Goal: Task Accomplishment & Management: Manage account settings

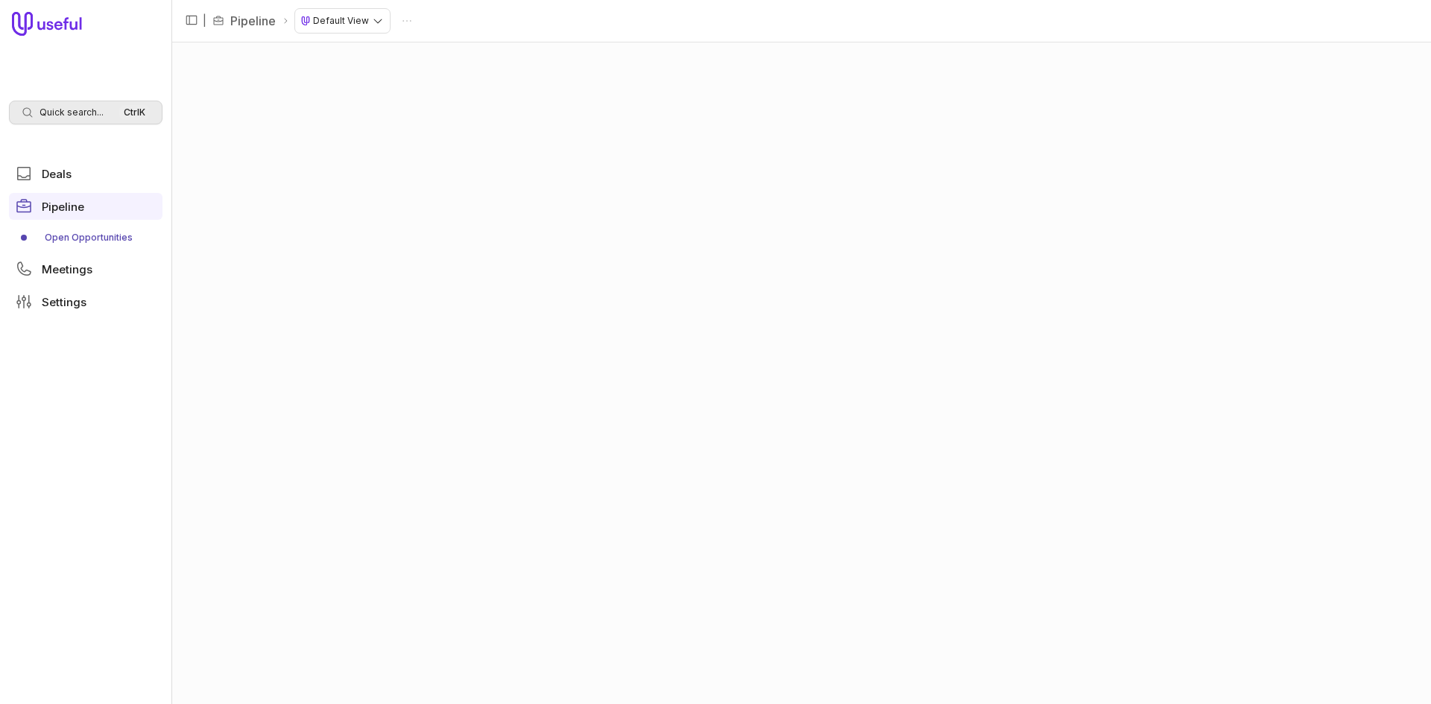
click at [47, 115] on span "Quick search..." at bounding box center [71, 113] width 64 height 12
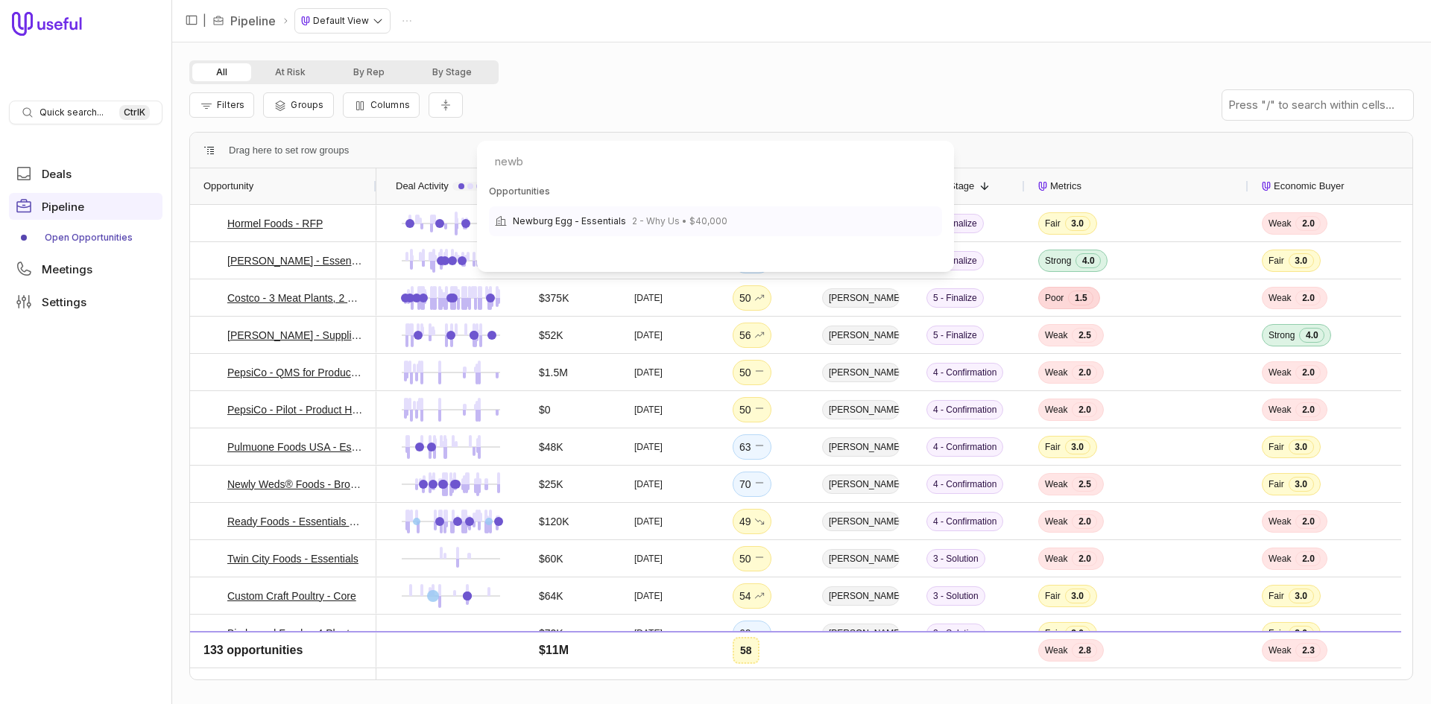
type input "newb"
click at [684, 227] on span "2 - Why Us • $40,000" at bounding box center [679, 221] width 95 height 18
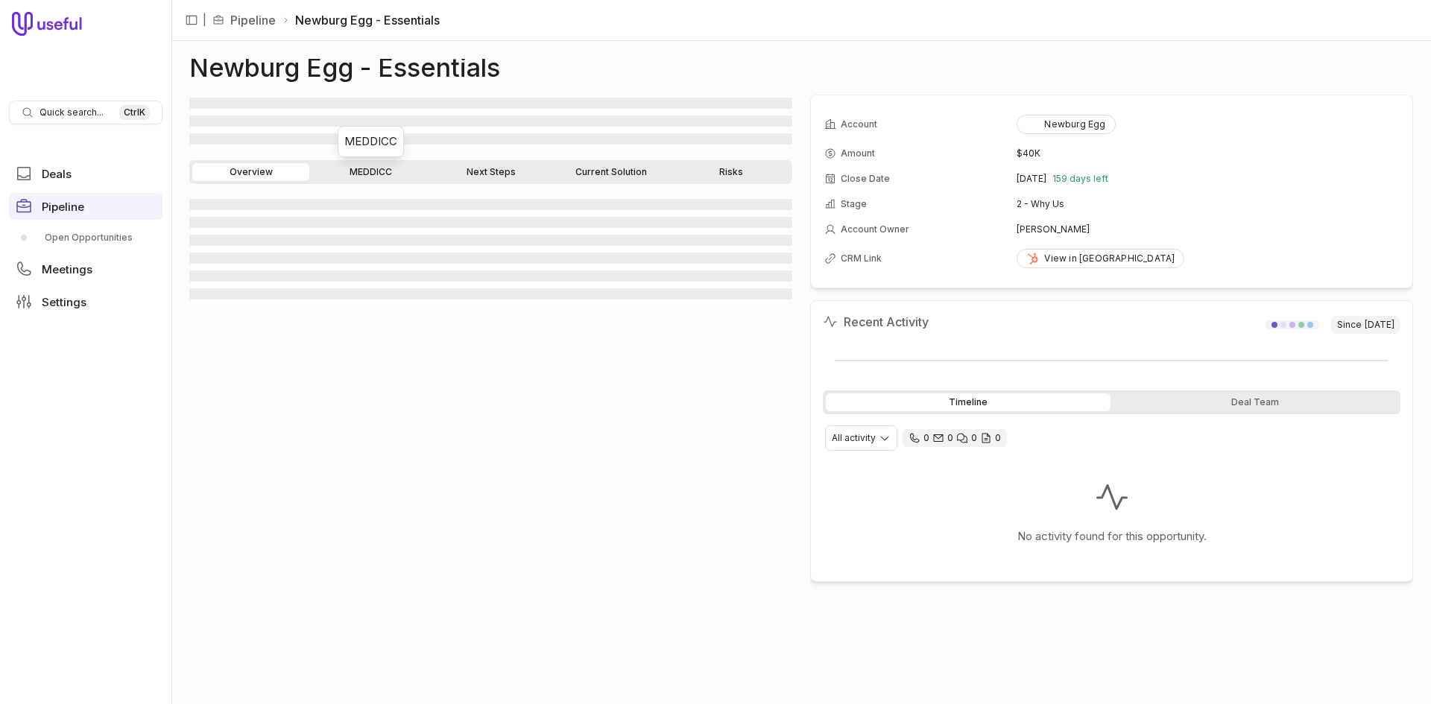
click at [373, 172] on link "MEDDICC" at bounding box center [370, 172] width 117 height 18
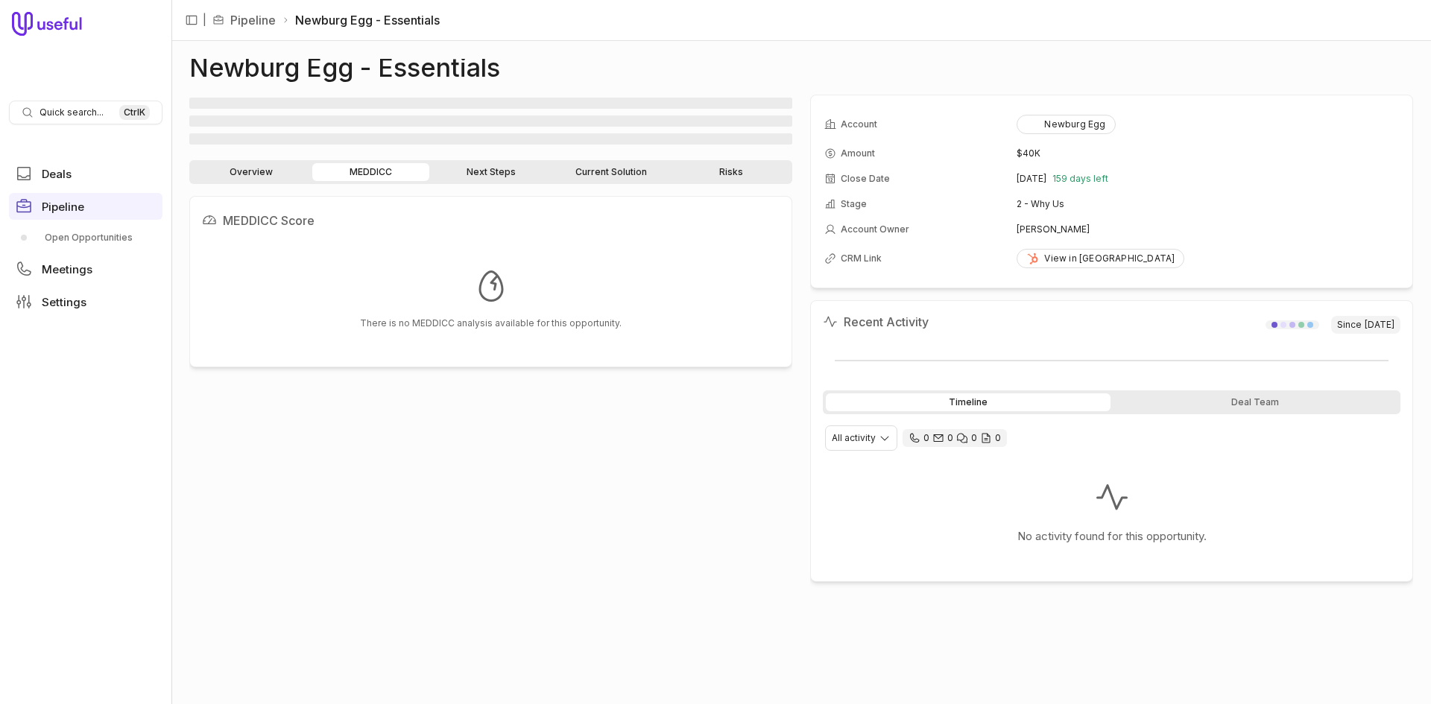
click at [246, 168] on link "Overview" at bounding box center [250, 172] width 117 height 18
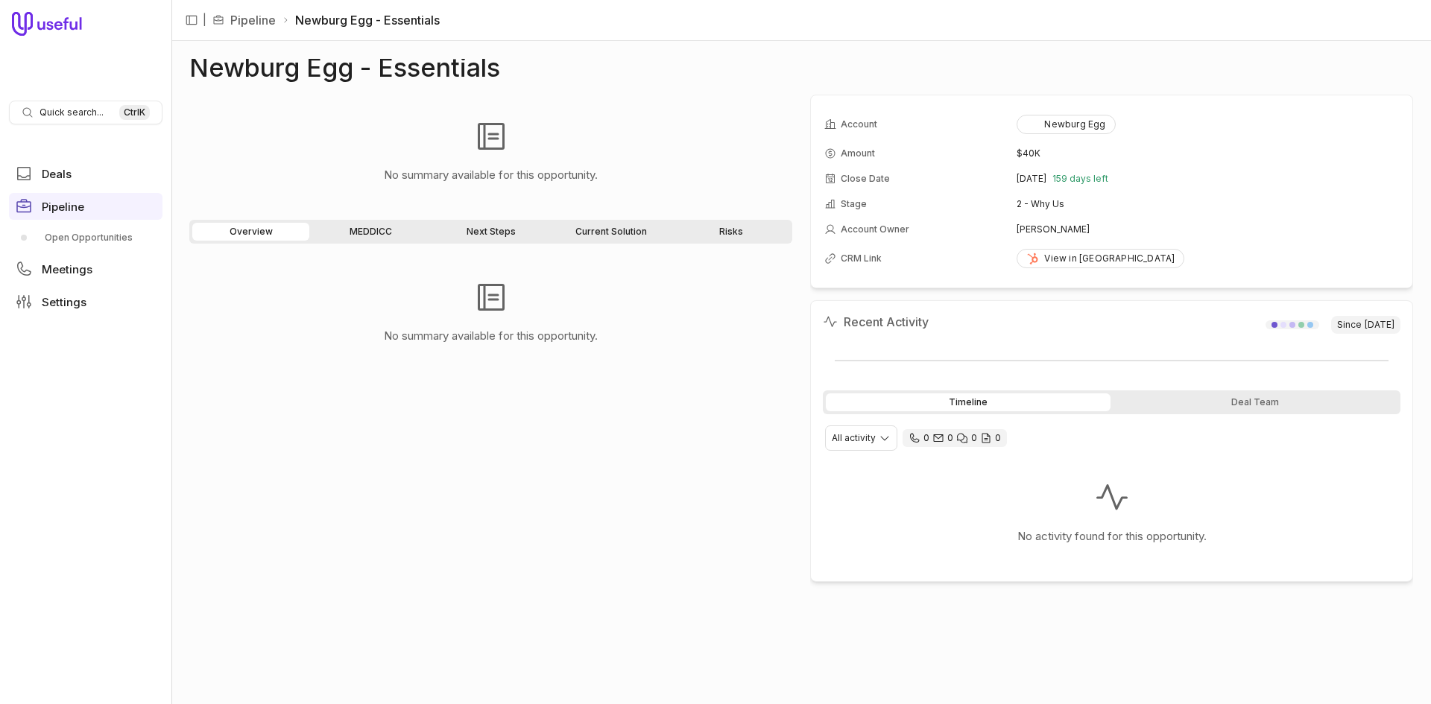
click at [365, 224] on link "MEDDICC" at bounding box center [370, 232] width 117 height 18
click at [107, 240] on link "Open Opportunities" at bounding box center [86, 238] width 154 height 24
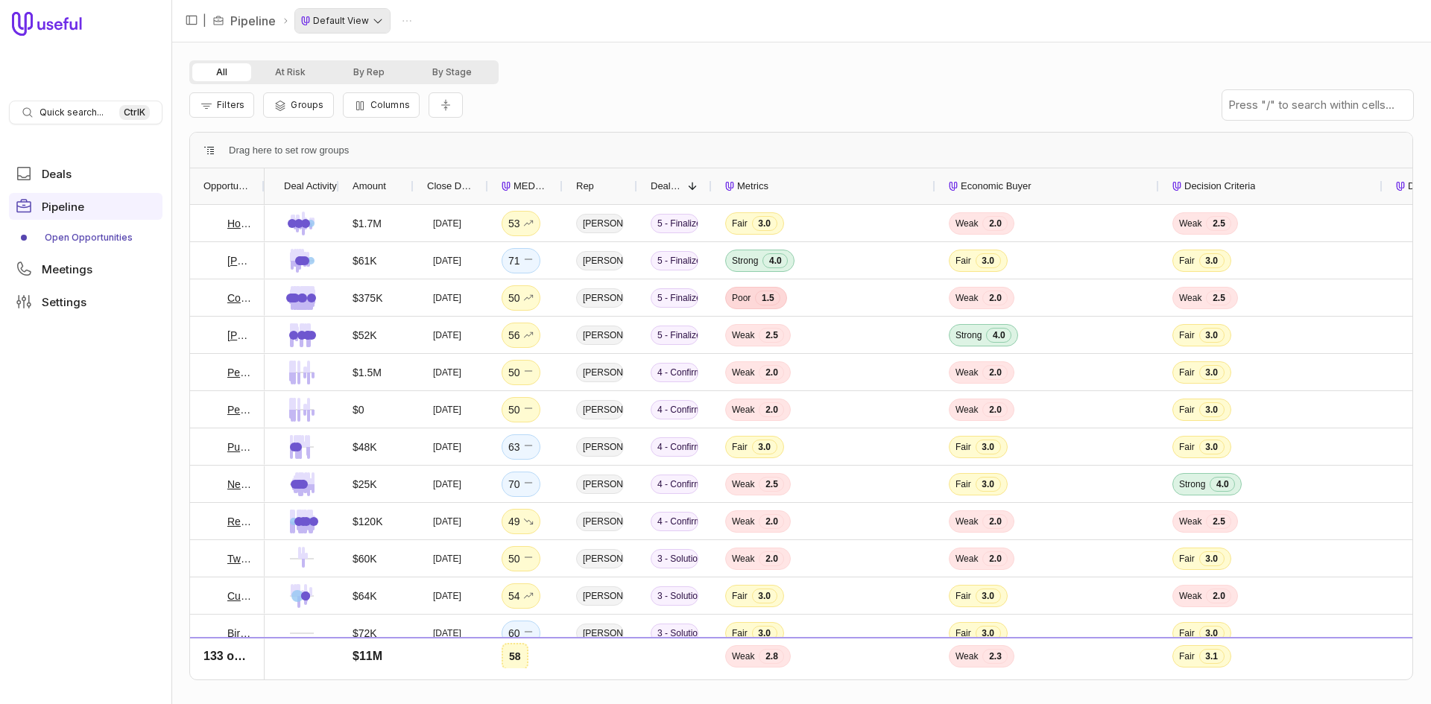
click at [317, 23] on html "Quick search... Ctrl K Deals Pipeline Open Opportunities Meetings Settings | Pi…" at bounding box center [715, 352] width 1431 height 704
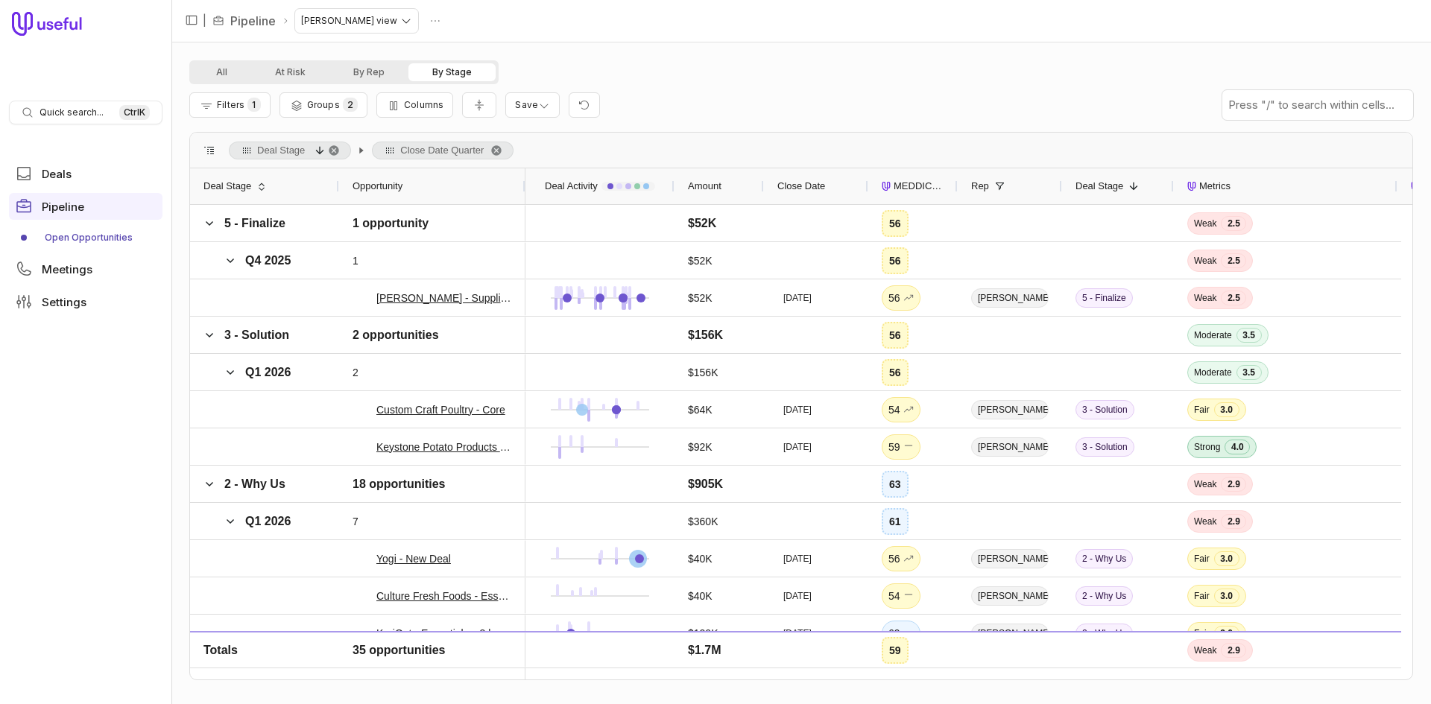
drag, startPoint x: 285, startPoint y: 150, endPoint x: 431, endPoint y: 154, distance: 145.4
click at [431, 154] on div "Deal Stage Close Date Quarter" at bounding box center [371, 151] width 285 height 18
click at [329, 150] on span "Deal Stage, descending. Press ENTER to sort. Press DELETE to remove" at bounding box center [334, 151] width 12 height 12
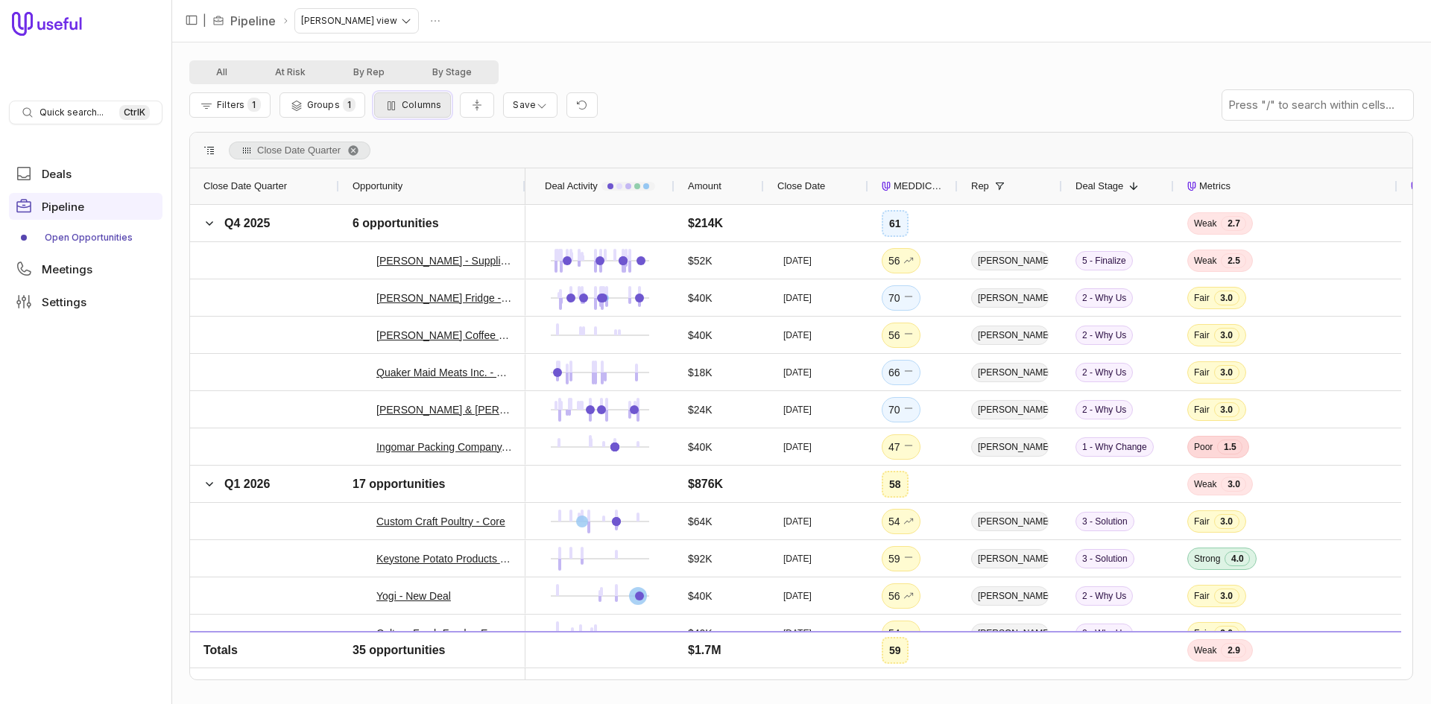
click at [431, 105] on span "Columns" at bounding box center [421, 104] width 39 height 11
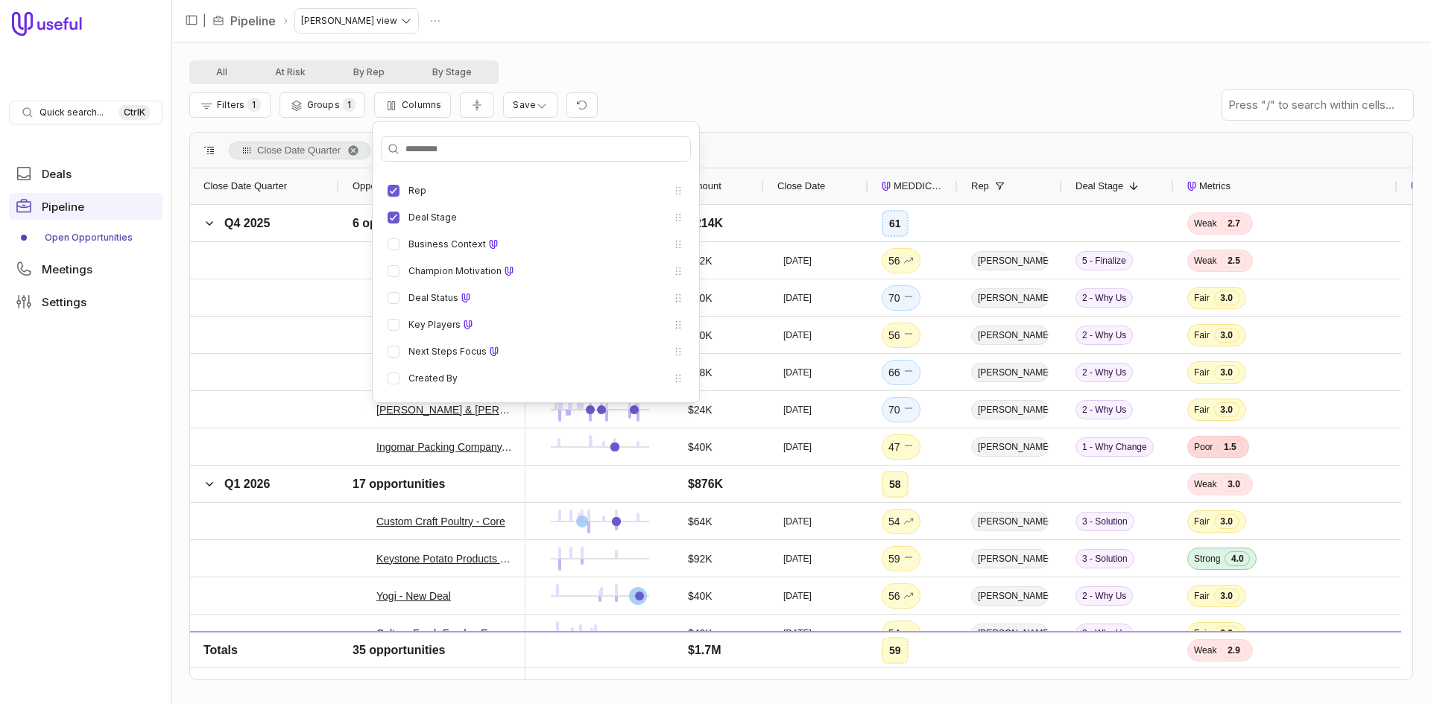
scroll to position [224, 0]
click at [721, 94] on div "Filters 1 Groups 1 Columns Save" at bounding box center [801, 105] width 1224 height 42
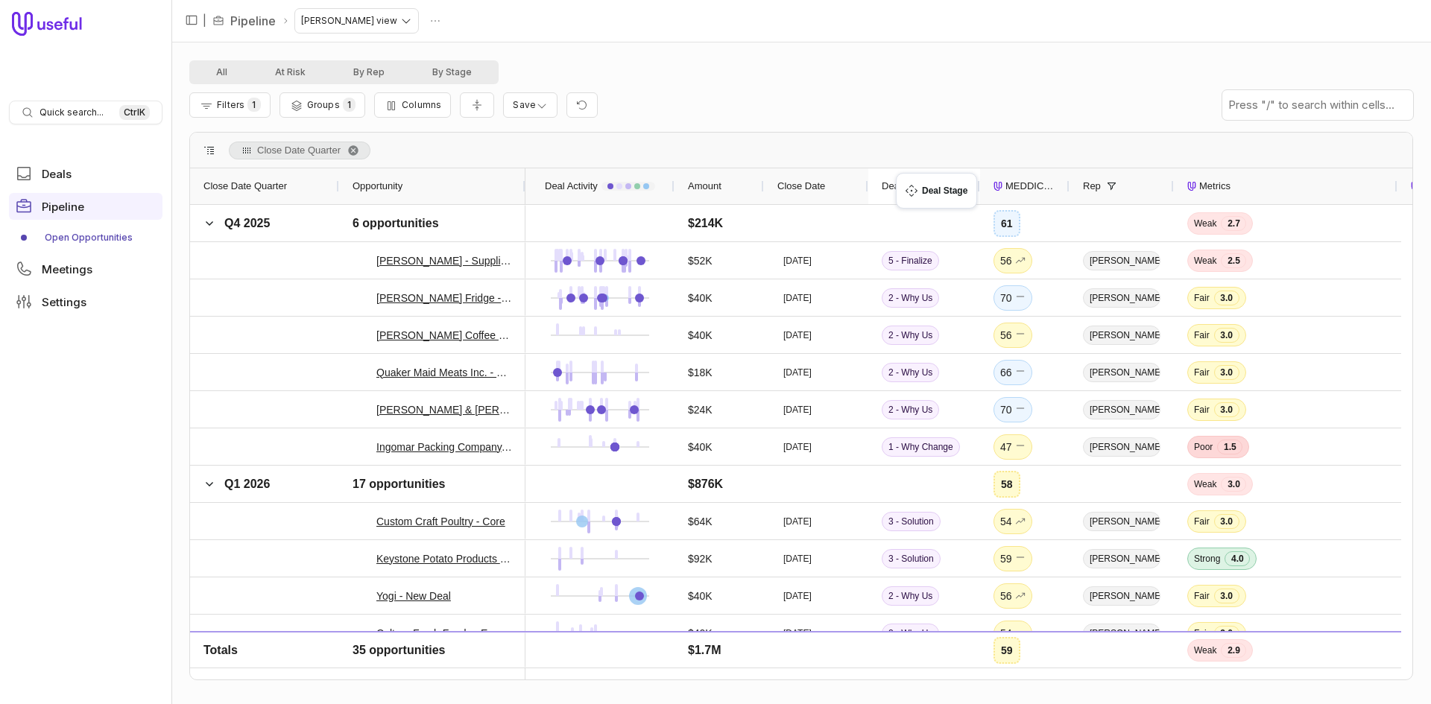
drag, startPoint x: 1094, startPoint y: 186, endPoint x: 903, endPoint y: 182, distance: 190.8
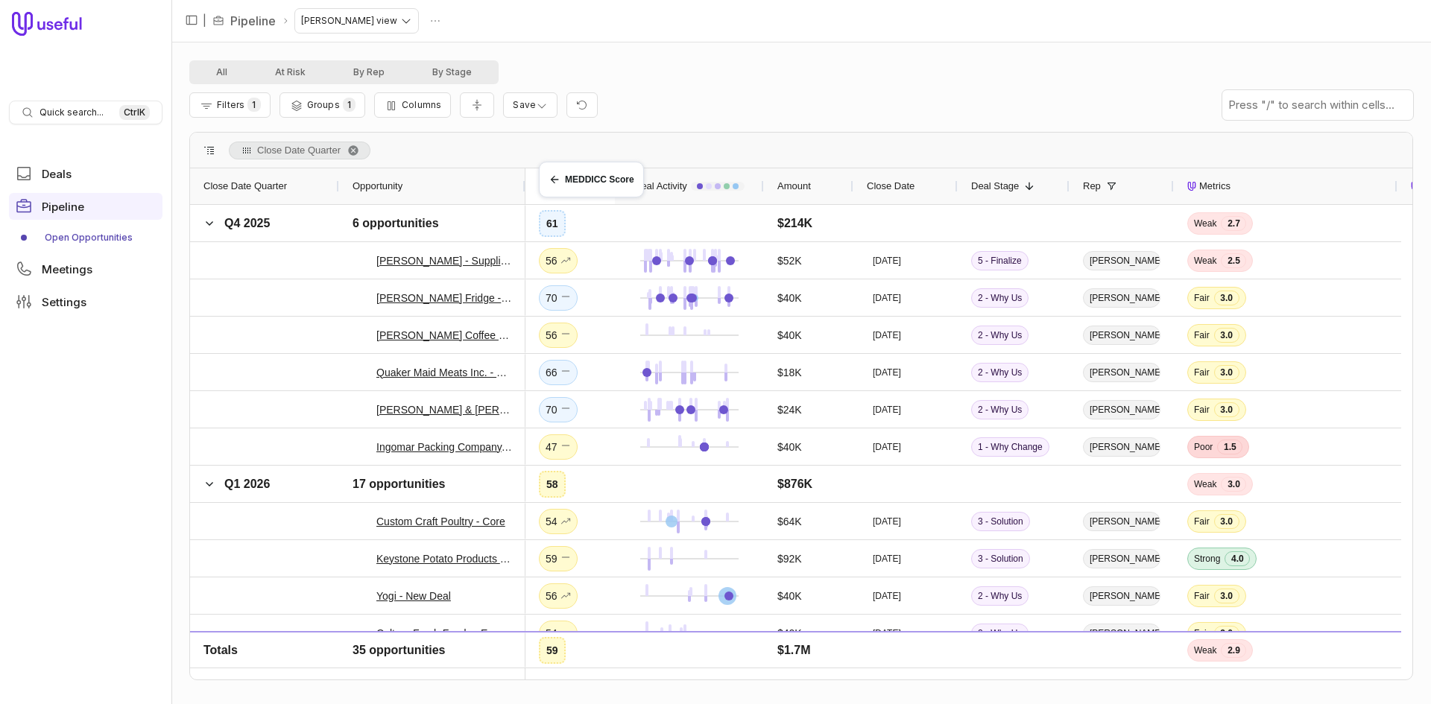
drag, startPoint x: 1011, startPoint y: 179, endPoint x: 546, endPoint y: 171, distance: 465.1
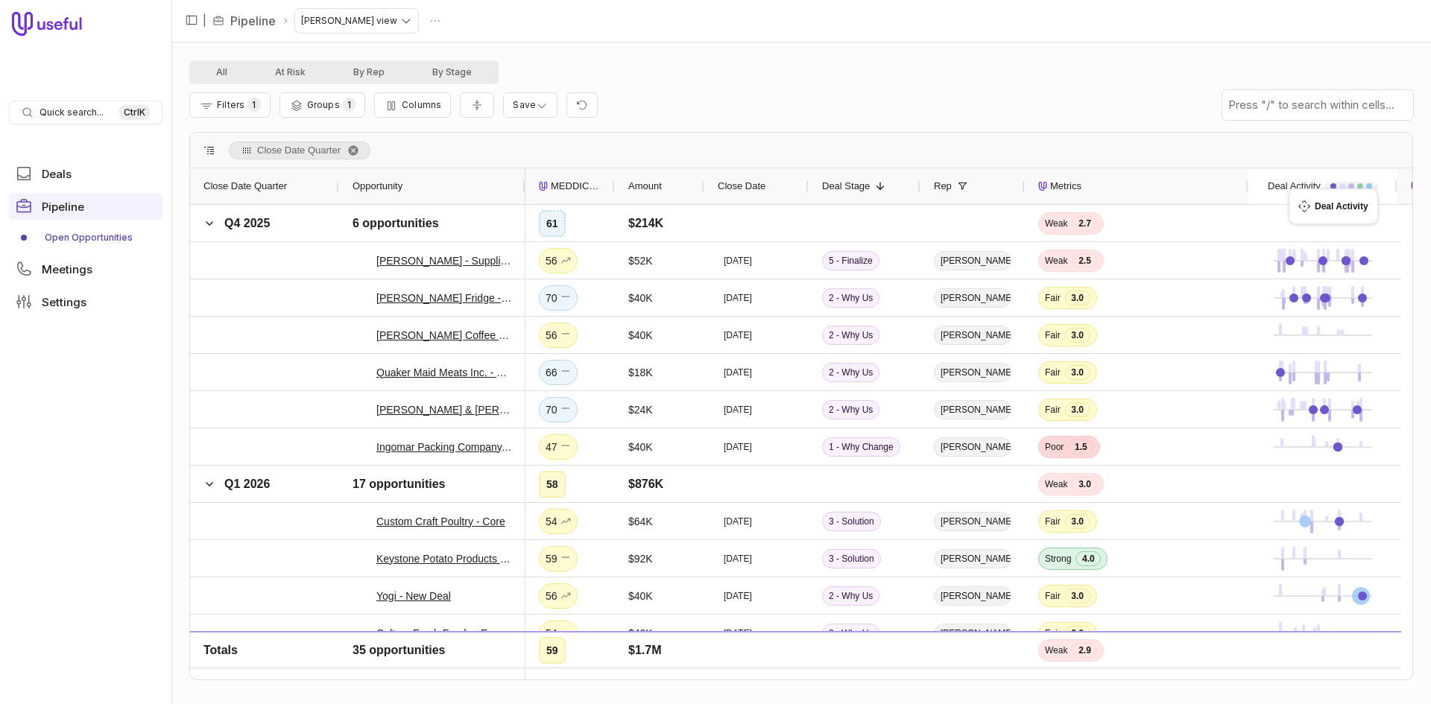
drag, startPoint x: 676, startPoint y: 186, endPoint x: 1258, endPoint y: 195, distance: 582.1
drag, startPoint x: 1318, startPoint y: 193, endPoint x: 1281, endPoint y: 200, distance: 37.3
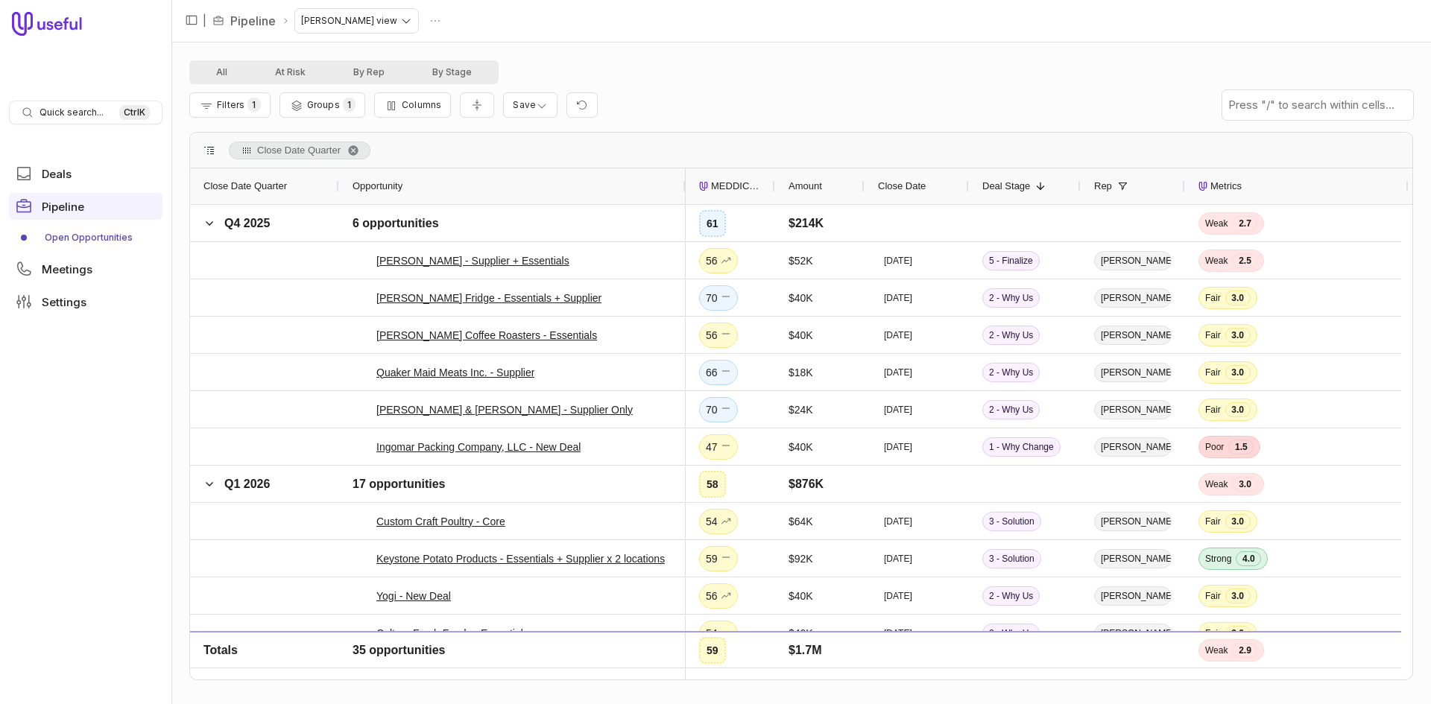
drag, startPoint x: 522, startPoint y: 186, endPoint x: 683, endPoint y: 188, distance: 160.2
click at [683, 188] on div at bounding box center [685, 186] width 6 height 36
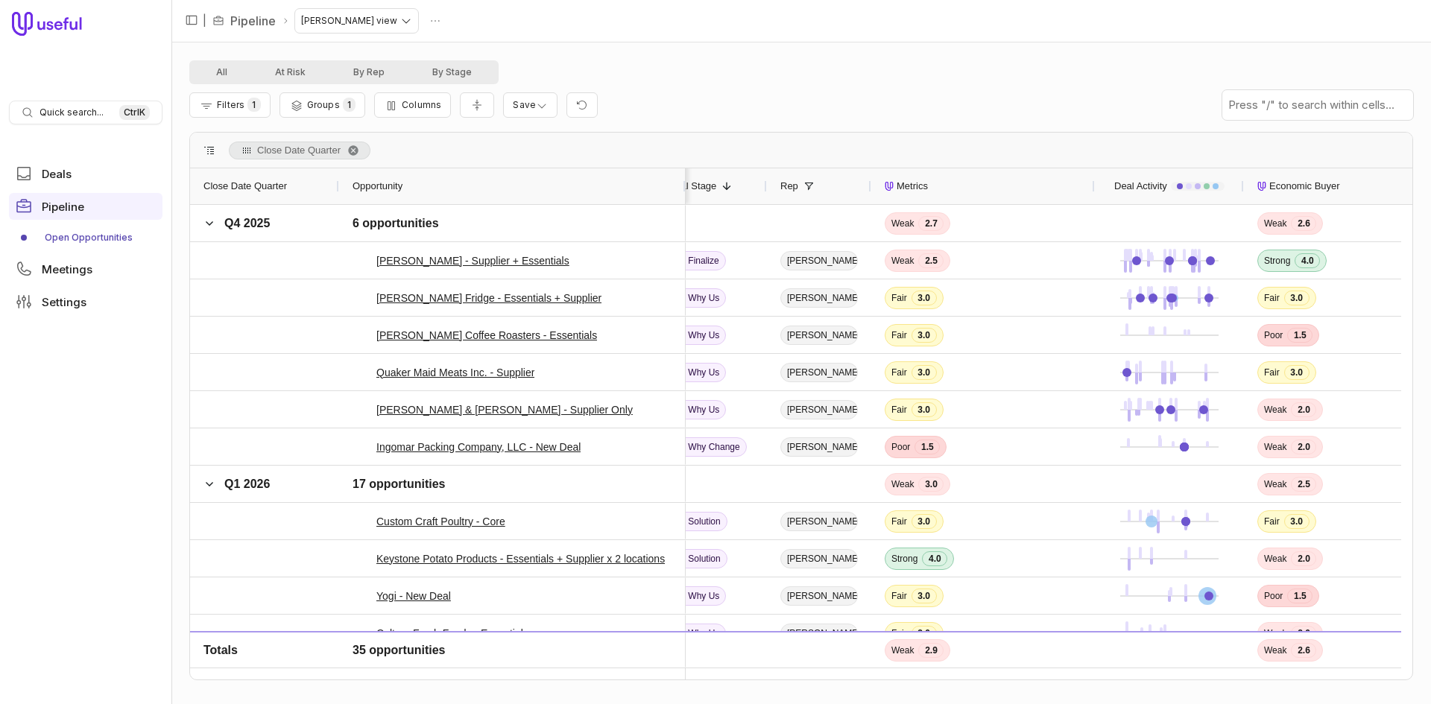
scroll to position [0, 376]
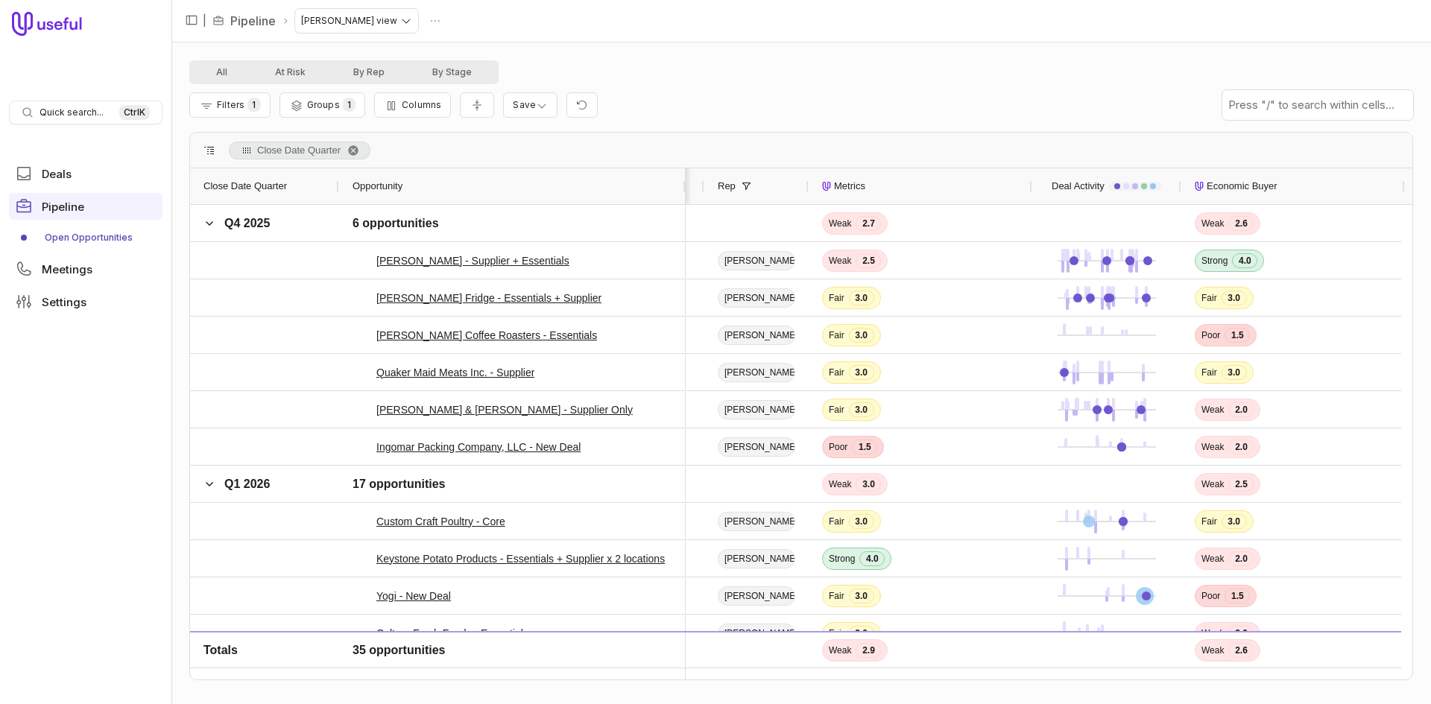
click at [1028, 189] on div "Metrics" at bounding box center [921, 186] width 224 height 36
drag, startPoint x: 1029, startPoint y: 189, endPoint x: 956, endPoint y: 198, distance: 73.7
click at [956, 198] on div "Metrics" at bounding box center [921, 186] width 224 height 36
drag, startPoint x: 1030, startPoint y: 184, endPoint x: 923, endPoint y: 188, distance: 106.6
click at [923, 188] on div "Metrics" at bounding box center [921, 186] width 224 height 36
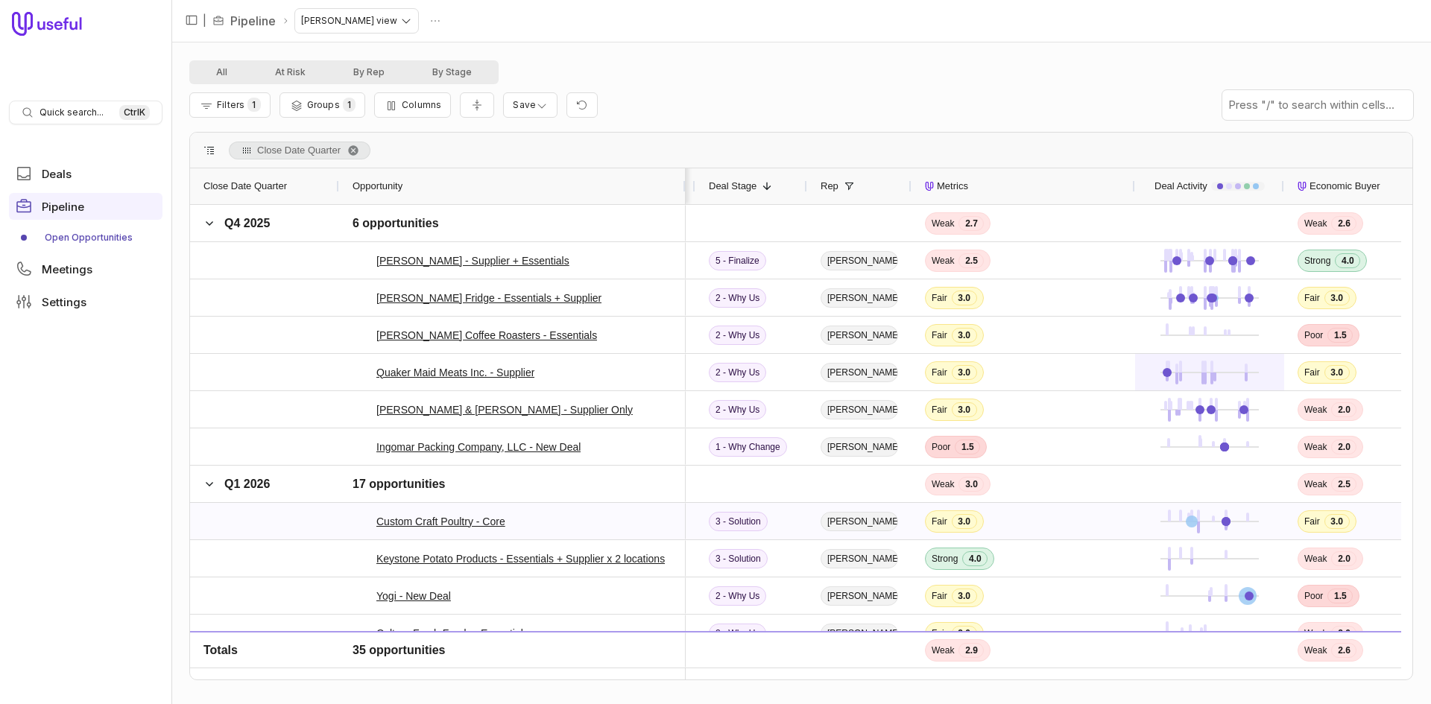
scroll to position [0, 0]
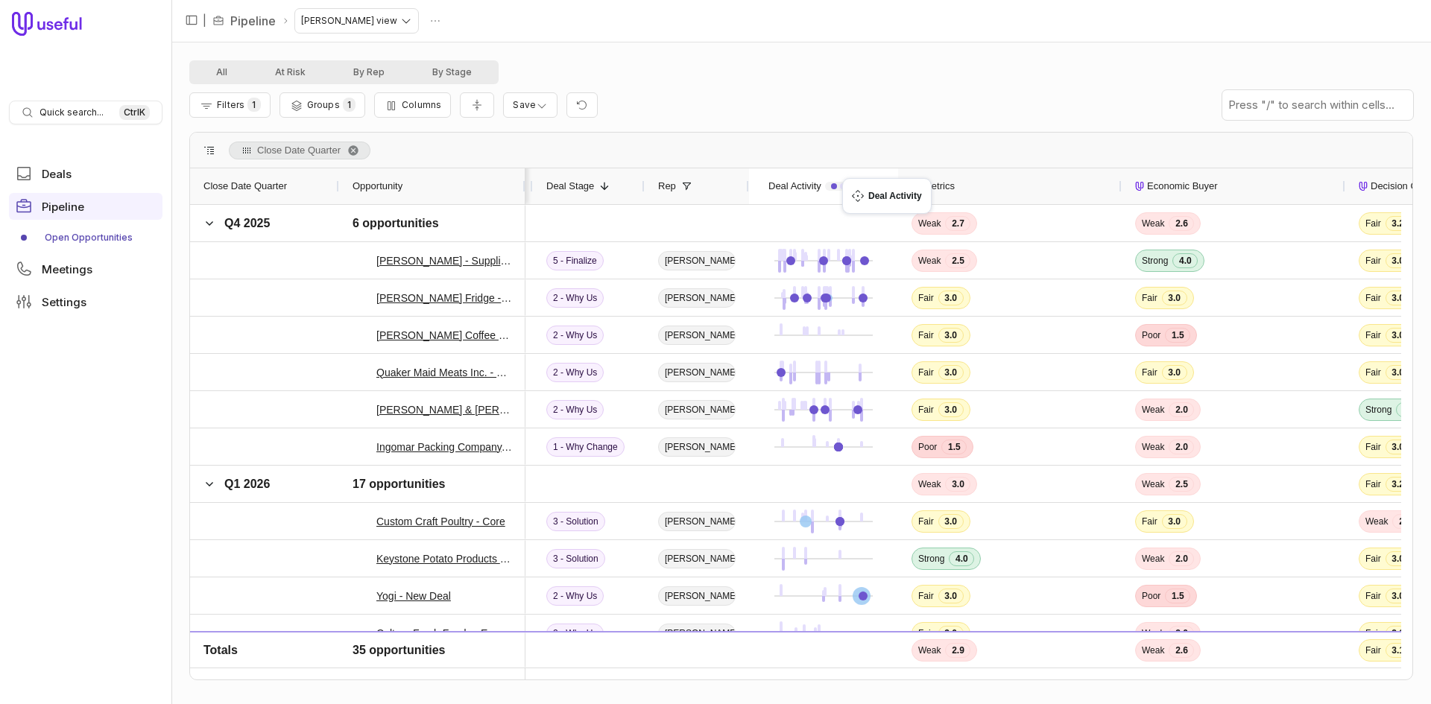
drag, startPoint x: 1221, startPoint y: 183, endPoint x: 850, endPoint y: 187, distance: 371.9
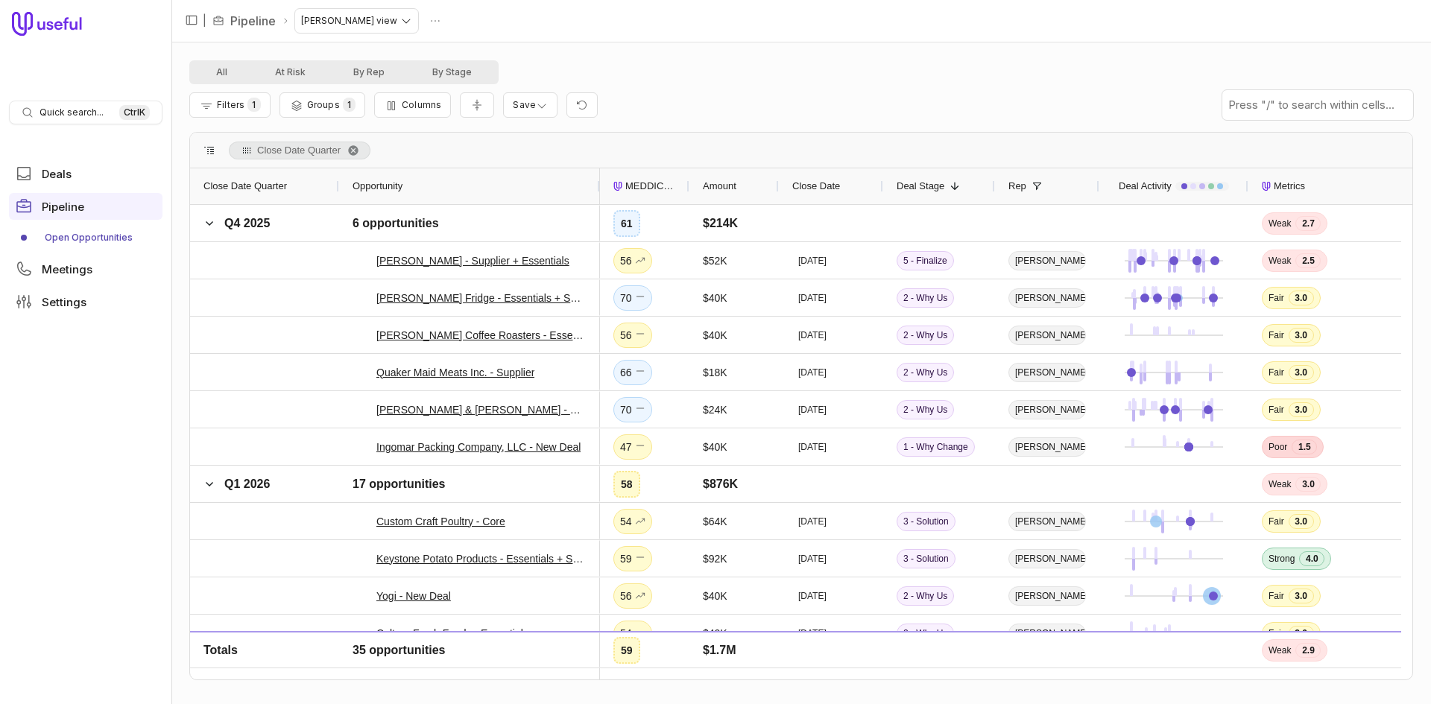
drag, startPoint x: 524, startPoint y: 186, endPoint x: 598, endPoint y: 182, distance: 74.7
click at [598, 182] on div at bounding box center [599, 186] width 6 height 36
click at [520, 105] on html "Quick search... Ctrl K Deals Pipeline Open Opportunities Meetings Settings | Pi…" at bounding box center [715, 352] width 1431 height 704
click at [512, 139] on span "Save changes to this view" at bounding box center [491, 134] width 115 height 9
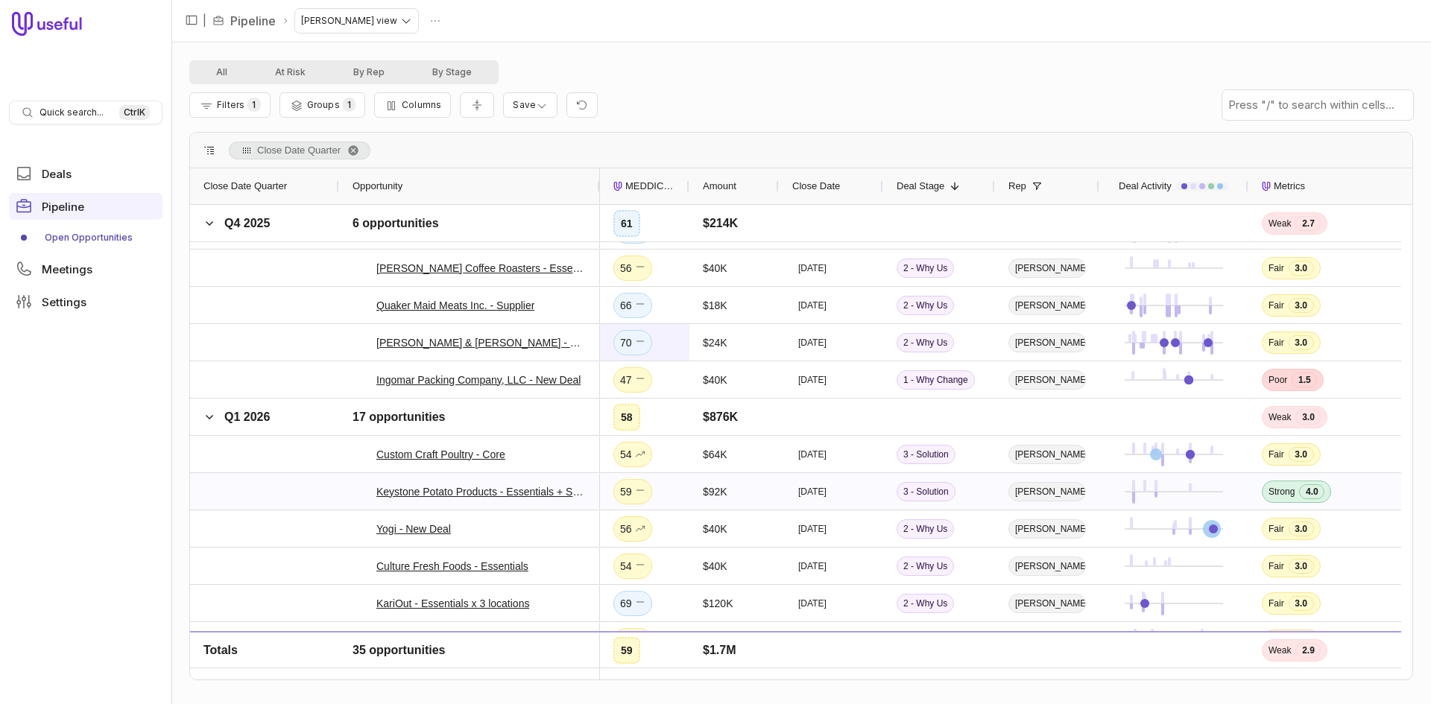
scroll to position [149, 0]
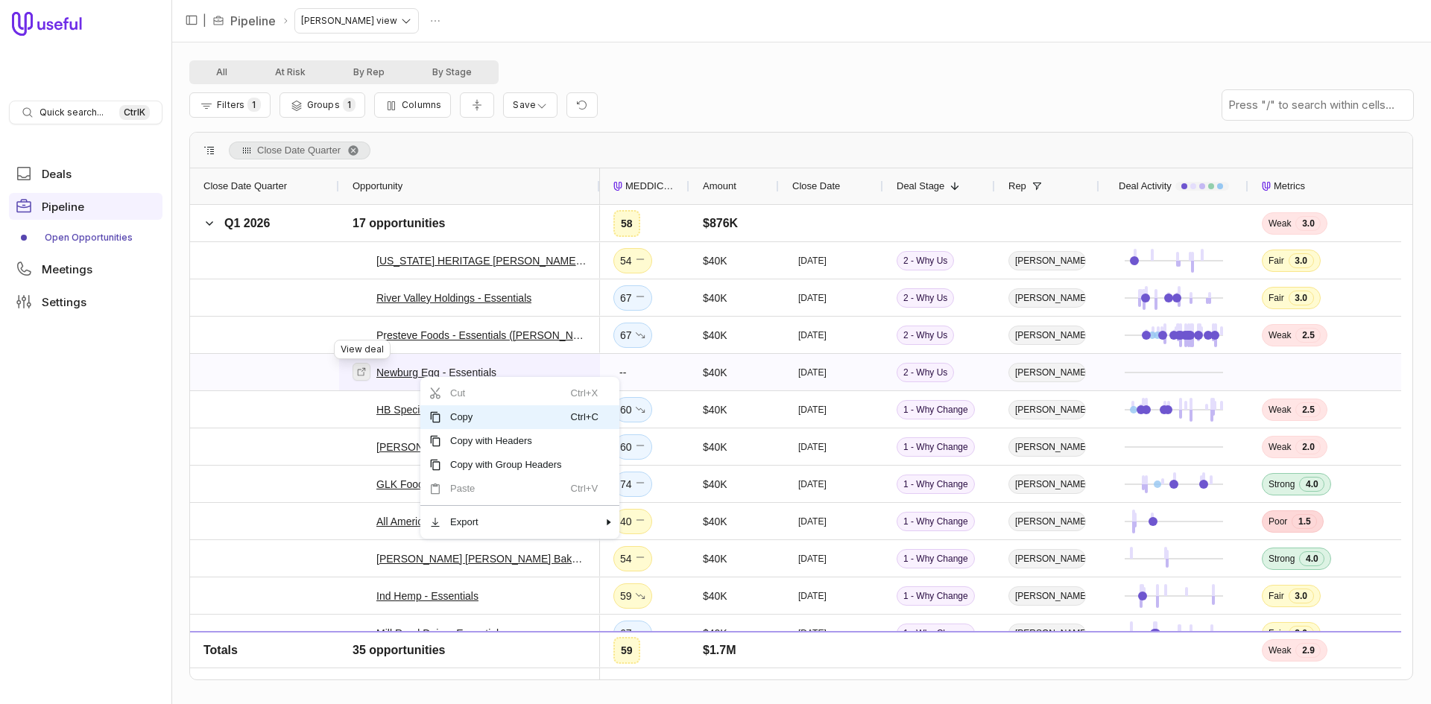
click at [368, 373] on link at bounding box center [361, 372] width 18 height 18
